Goal: Information Seeking & Learning: Learn about a topic

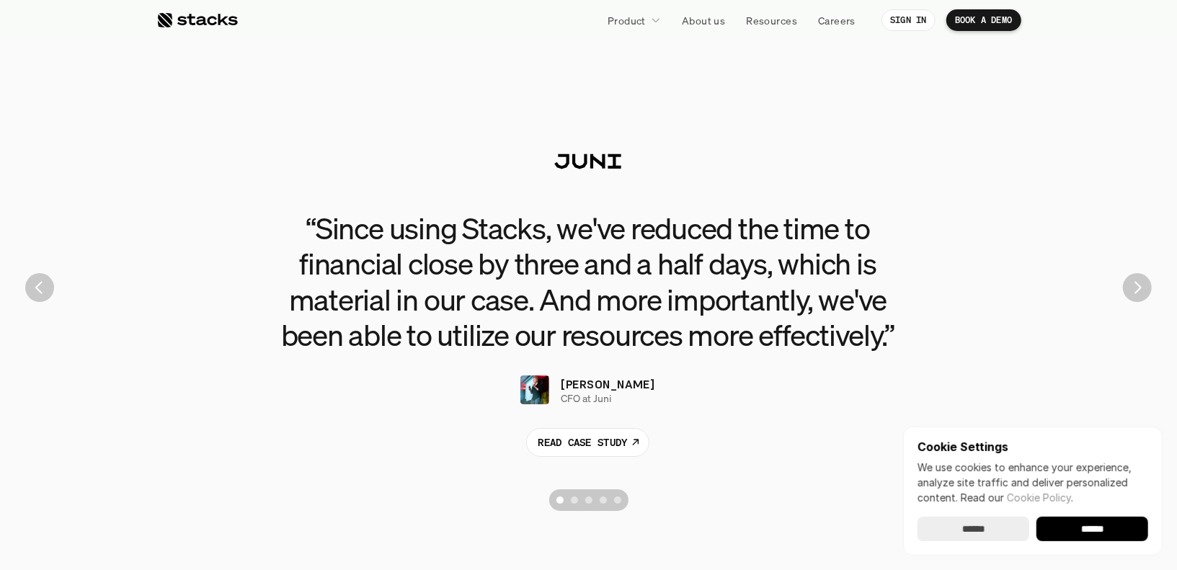
scroll to position [3197, 0]
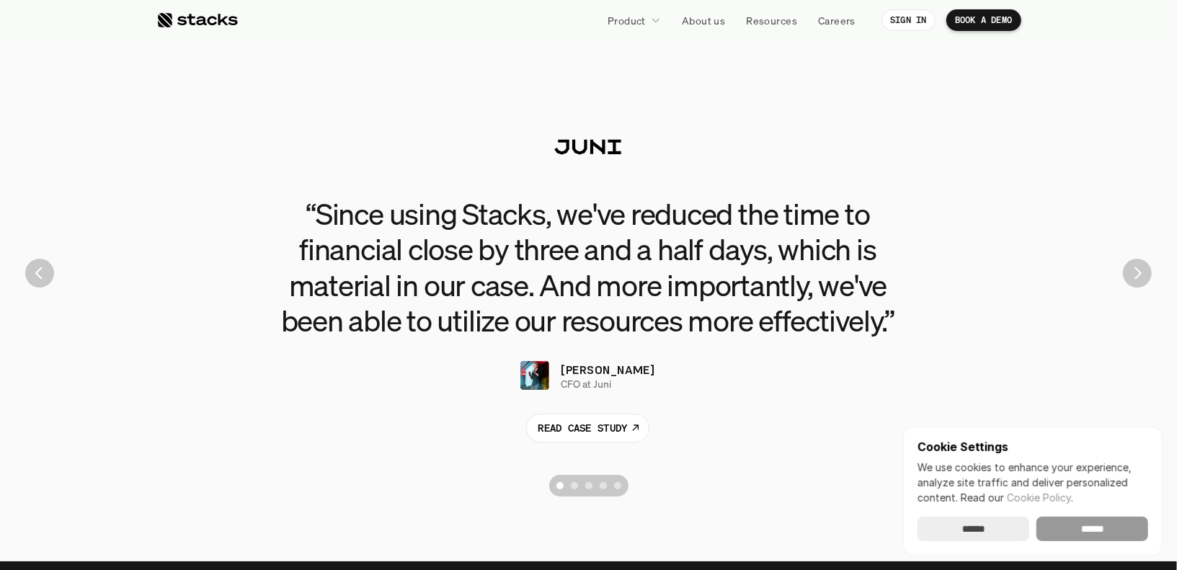
click at [1106, 532] on input "******" at bounding box center [1093, 529] width 112 height 25
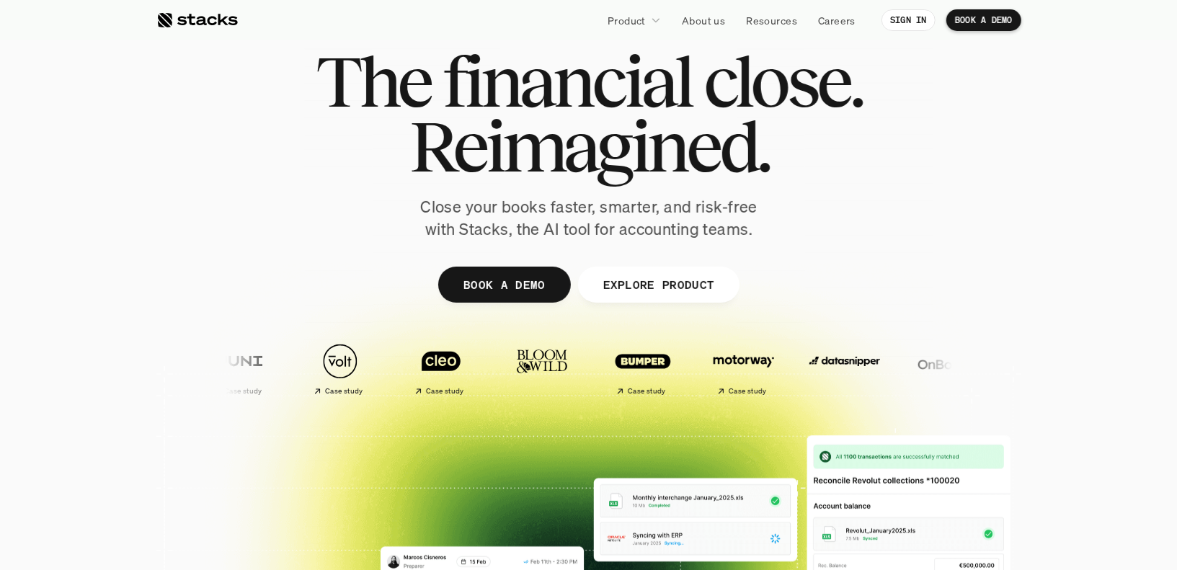
scroll to position [9, 0]
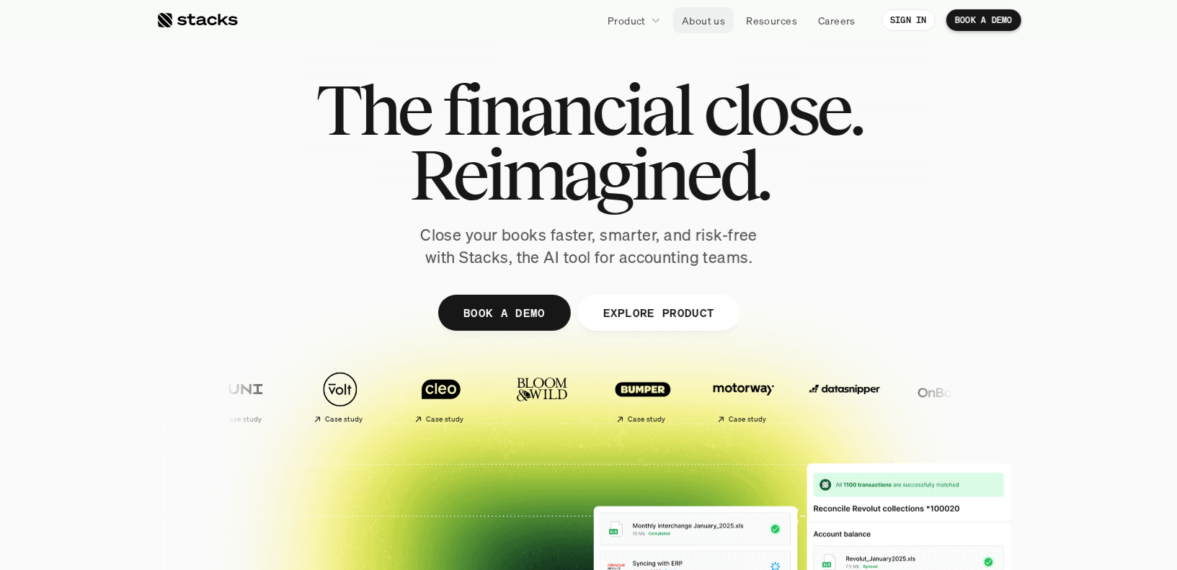
click at [703, 26] on p "About us" at bounding box center [703, 20] width 43 height 15
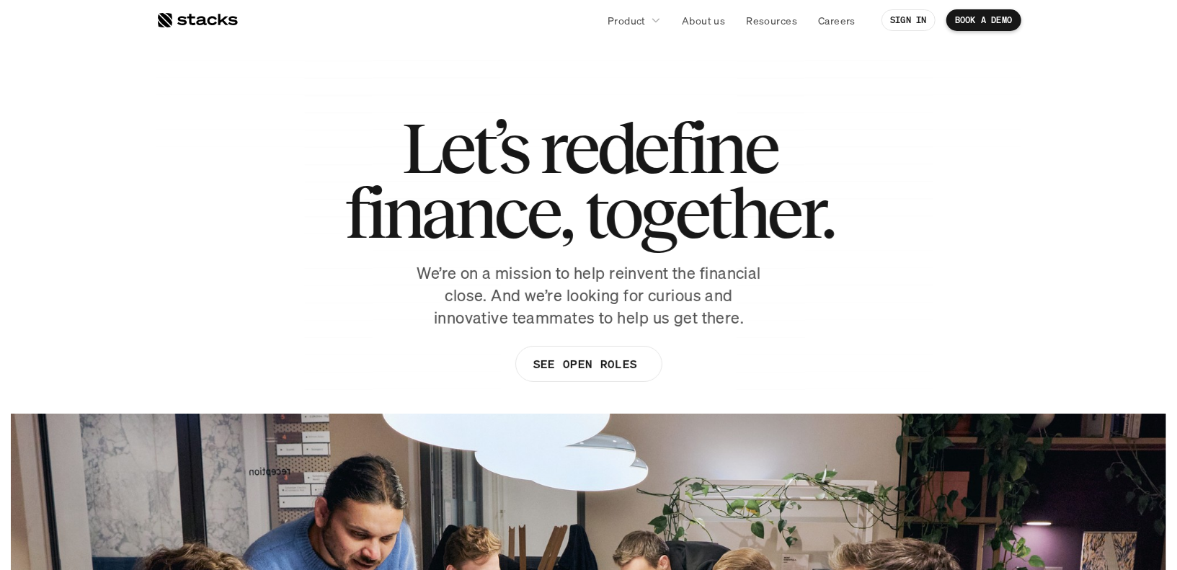
click at [184, 34] on nav "Product About us Resources Careers SIGN IN BOOK A DEMO" at bounding box center [588, 20] width 1177 height 40
click at [190, 22] on div at bounding box center [196, 20] width 81 height 17
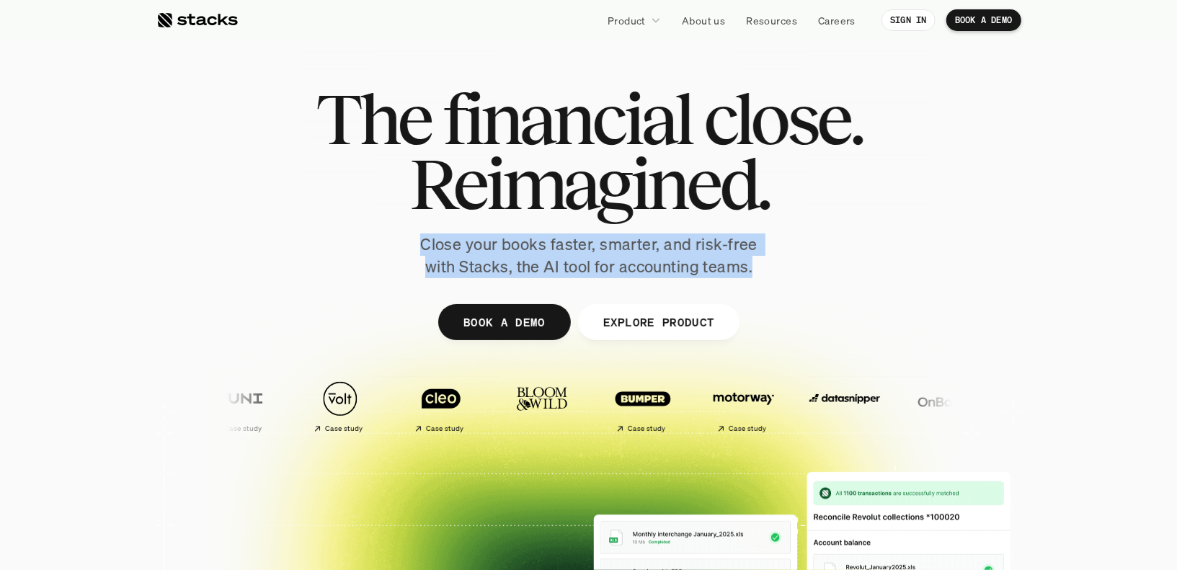
drag, startPoint x: 758, startPoint y: 270, endPoint x: 408, endPoint y: 252, distance: 350.1
click at [408, 252] on div "The financial close. Reimagined. Close your books faster, smarter, and risk-fre…" at bounding box center [588, 183] width 807 height 192
copy p "Close your books faster, smarter, and risk-free with Stacks, the AI tool for ac…"
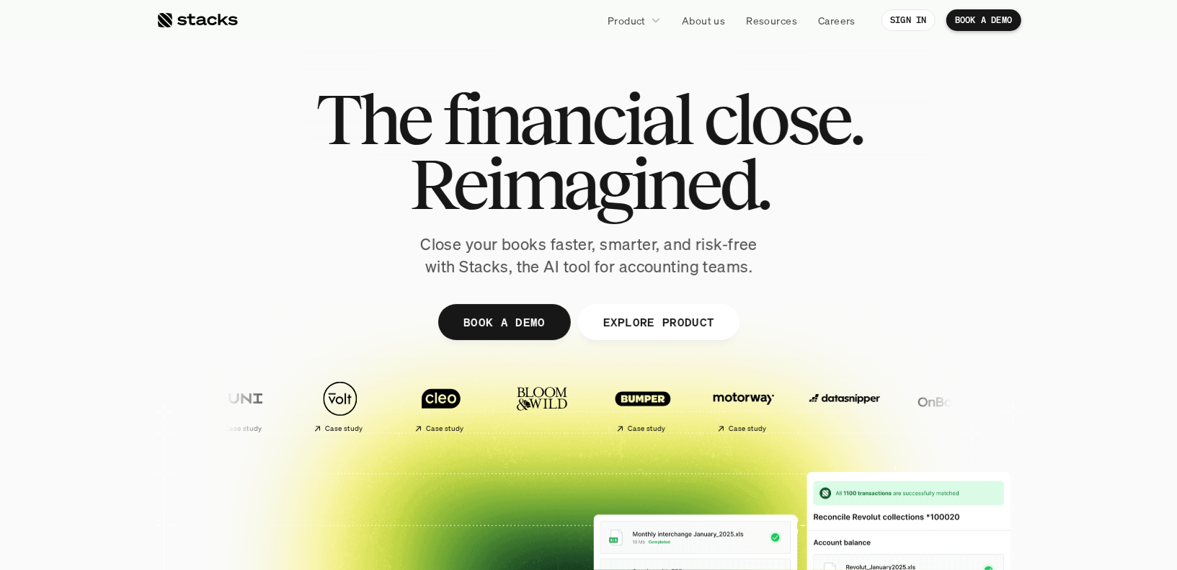
click at [717, 101] on span "close." at bounding box center [783, 119] width 159 height 65
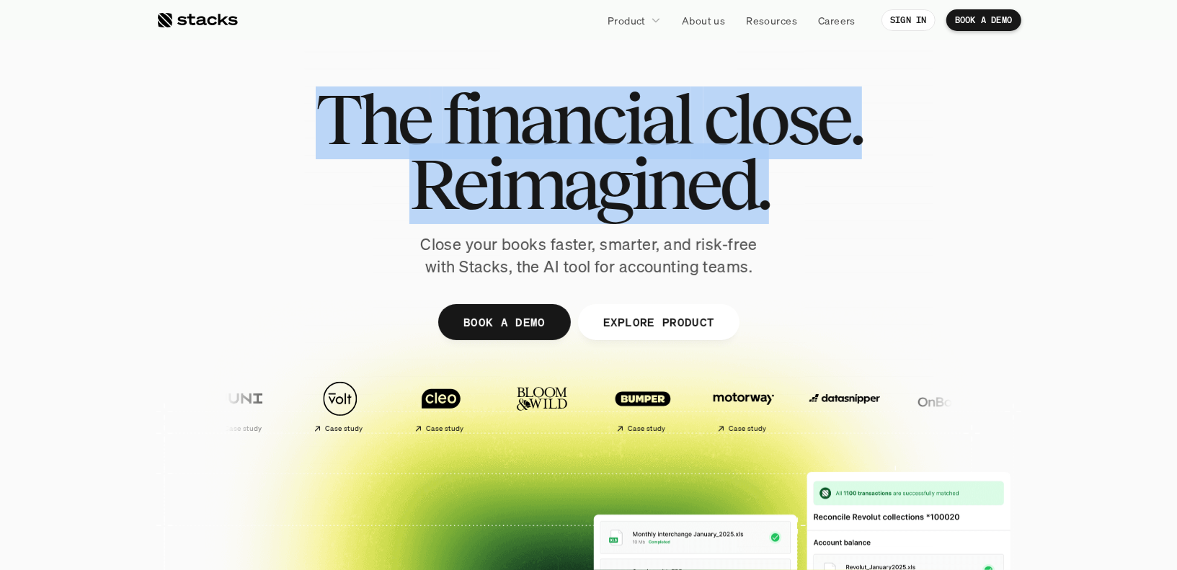
drag, startPoint x: 784, startPoint y: 195, endPoint x: 329, endPoint y: 133, distance: 459.8
click at [329, 133] on div "The financial close. Reimagined." at bounding box center [589, 152] width 546 height 130
copy div "The financial close. Reimagined."
